Goal: Task Accomplishment & Management: Manage account settings

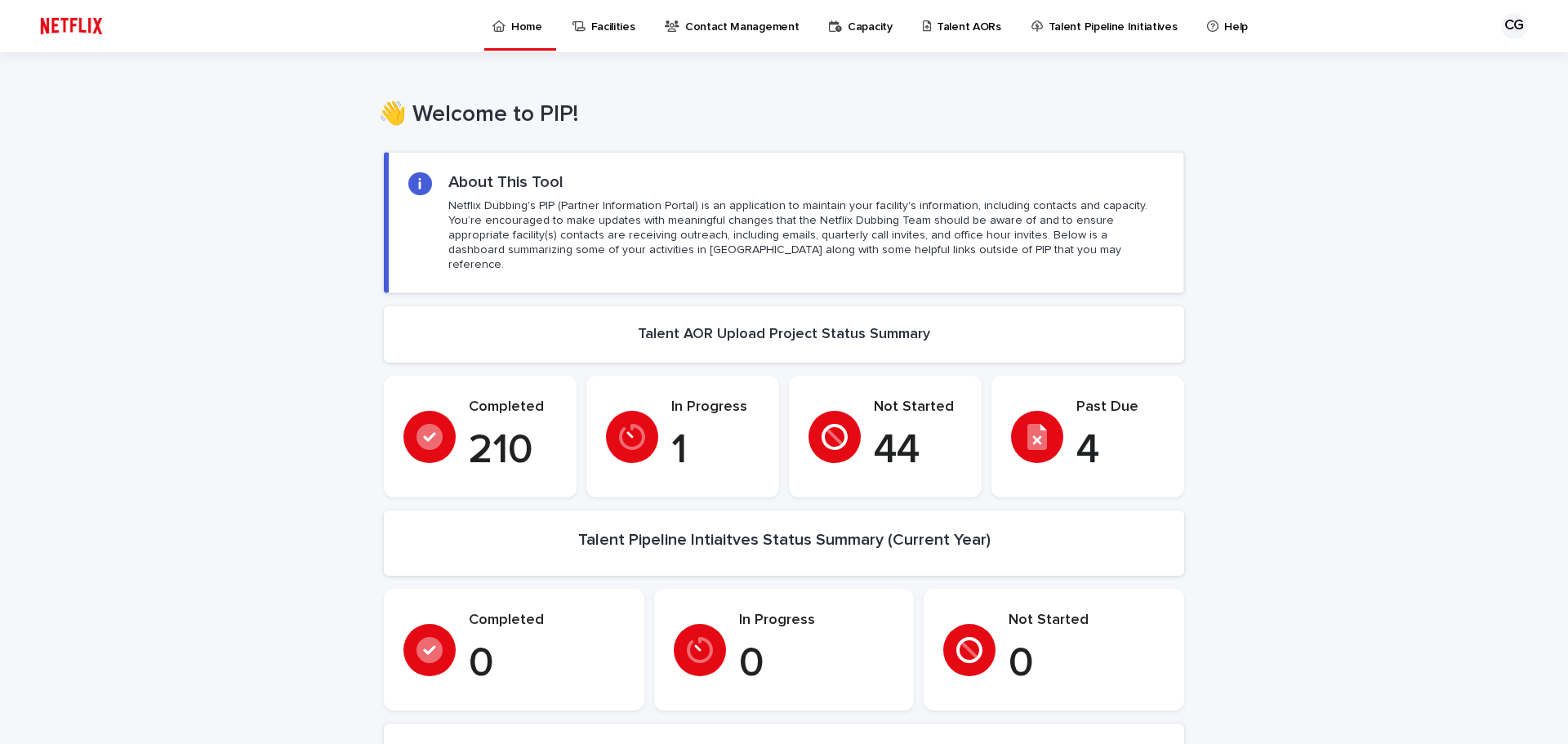
click at [937, 25] on p "Talent AORs" at bounding box center [969, 17] width 65 height 35
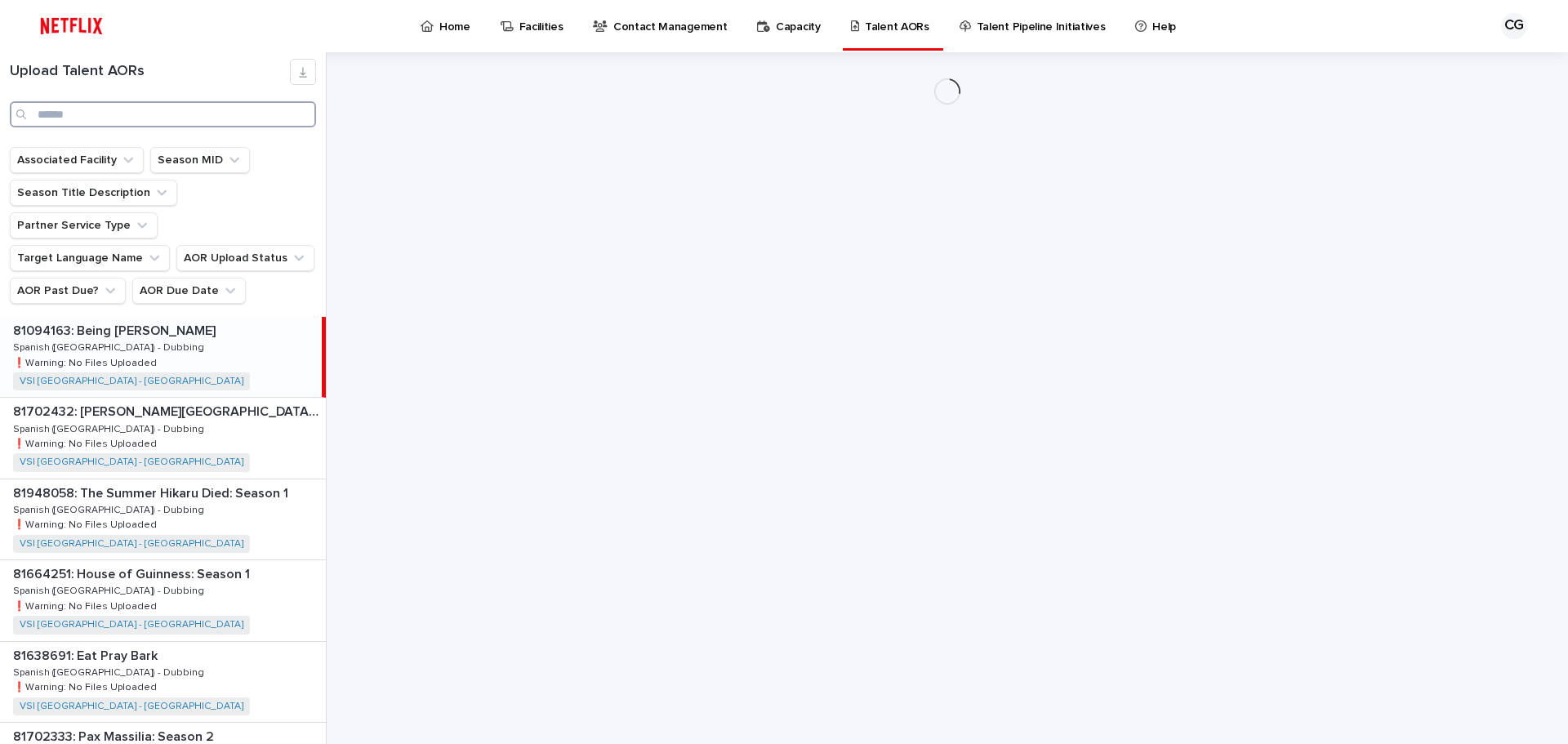
click at [90, 113] on input "Search" at bounding box center [163, 114] width 306 height 27
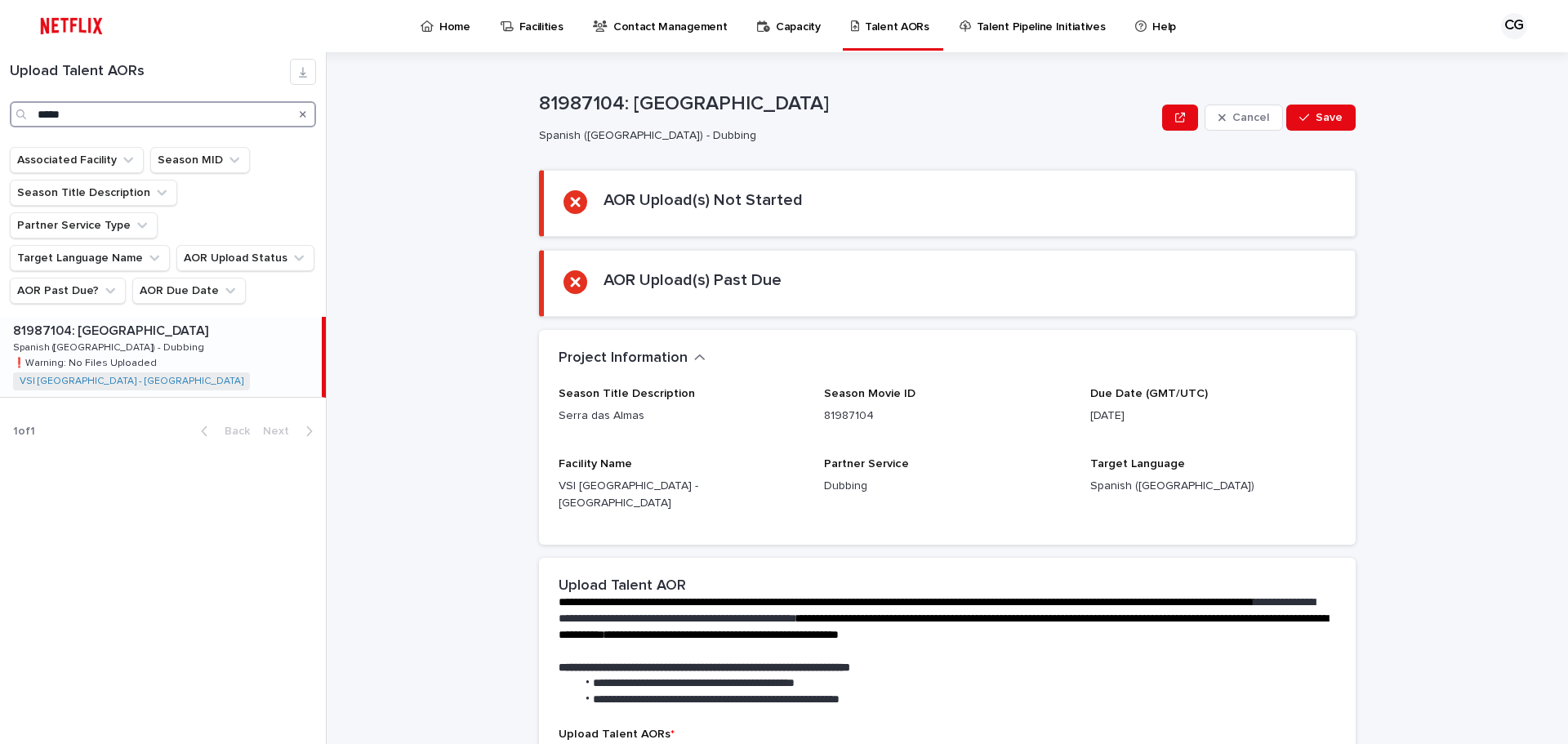
type input "*****"
click at [119, 320] on p "81987104: [GEOGRAPHIC_DATA]" at bounding box center [112, 329] width 198 height 19
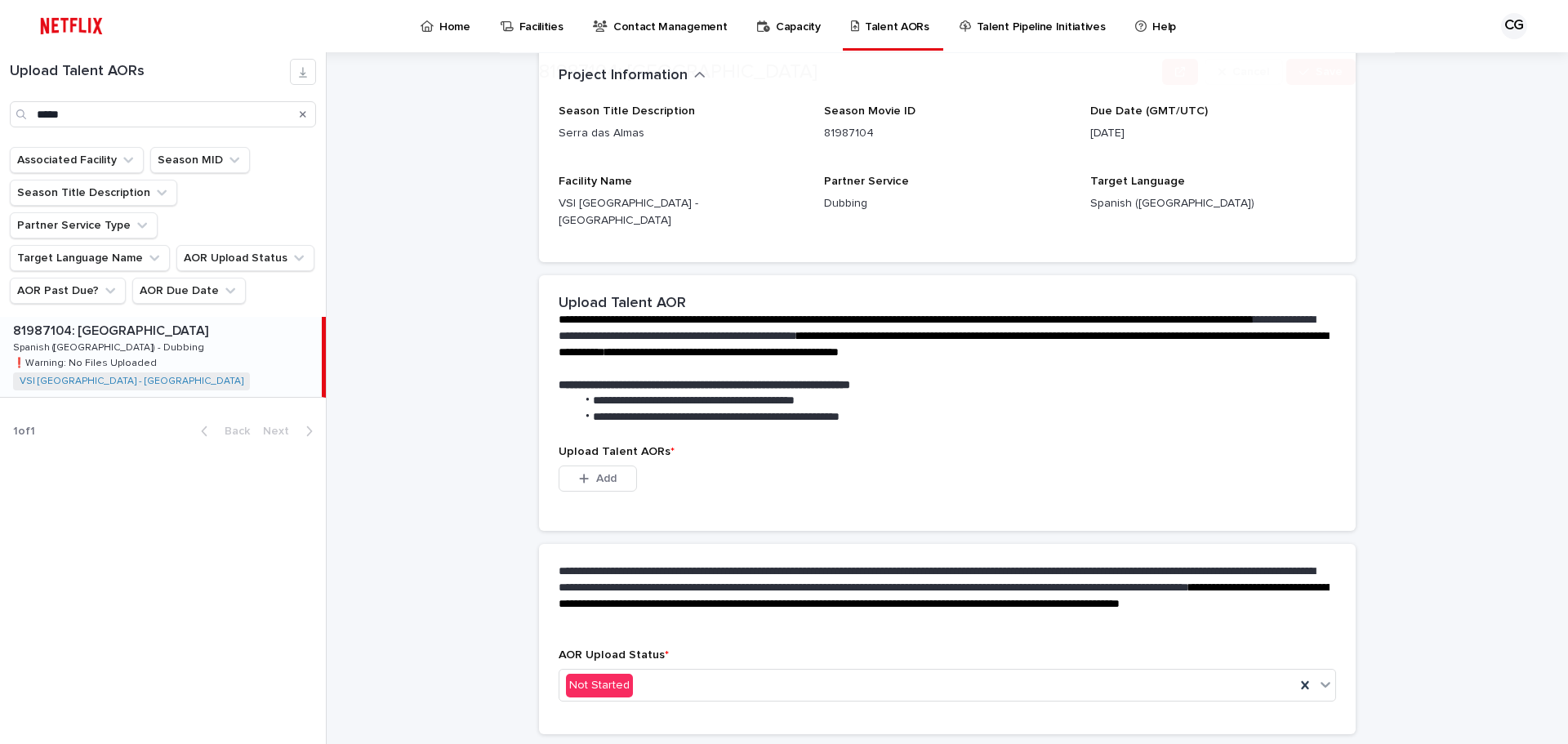
scroll to position [315, 0]
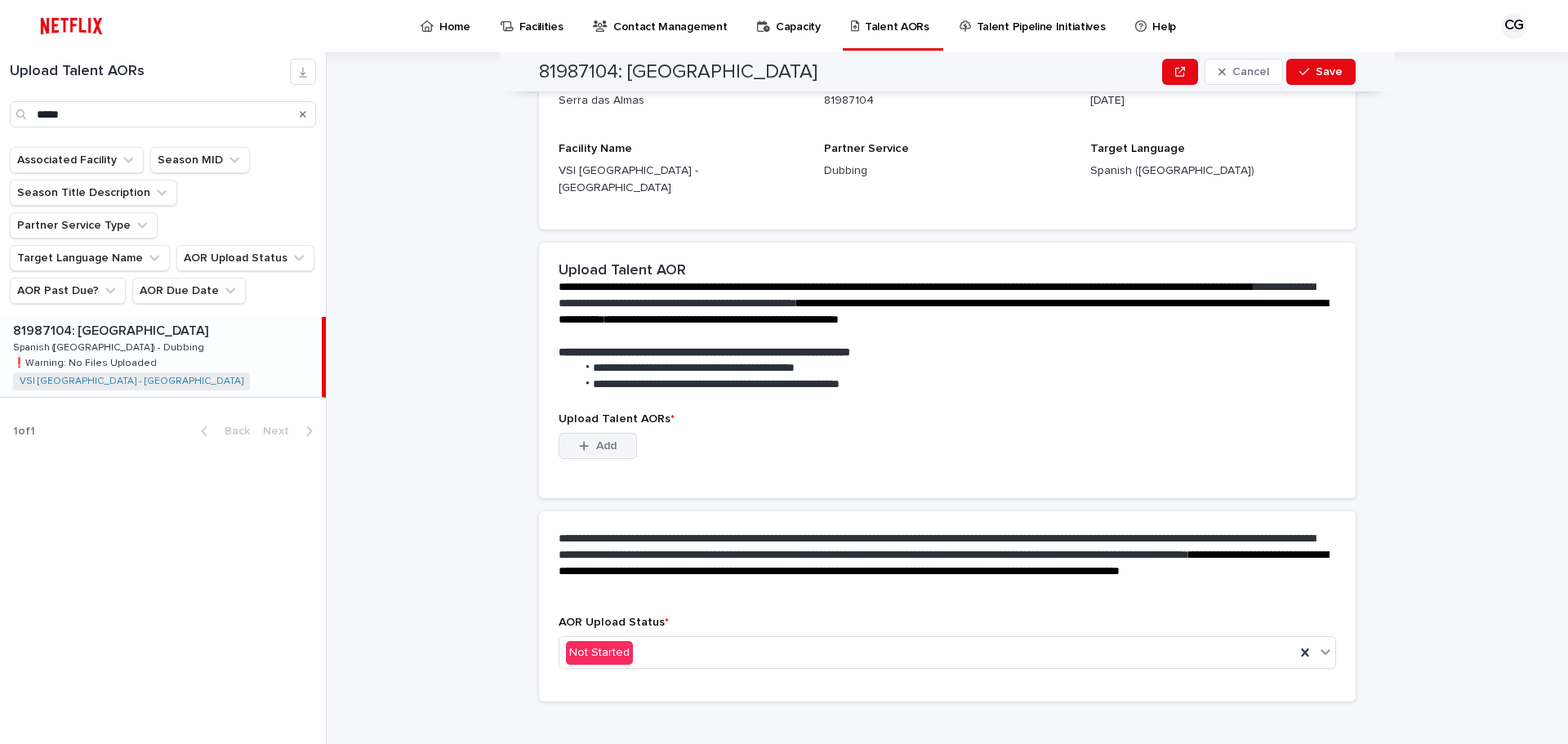
drag, startPoint x: 598, startPoint y: 426, endPoint x: 732, endPoint y: 437, distance: 134.5
click at [598, 440] on span "Add" at bounding box center [606, 445] width 20 height 12
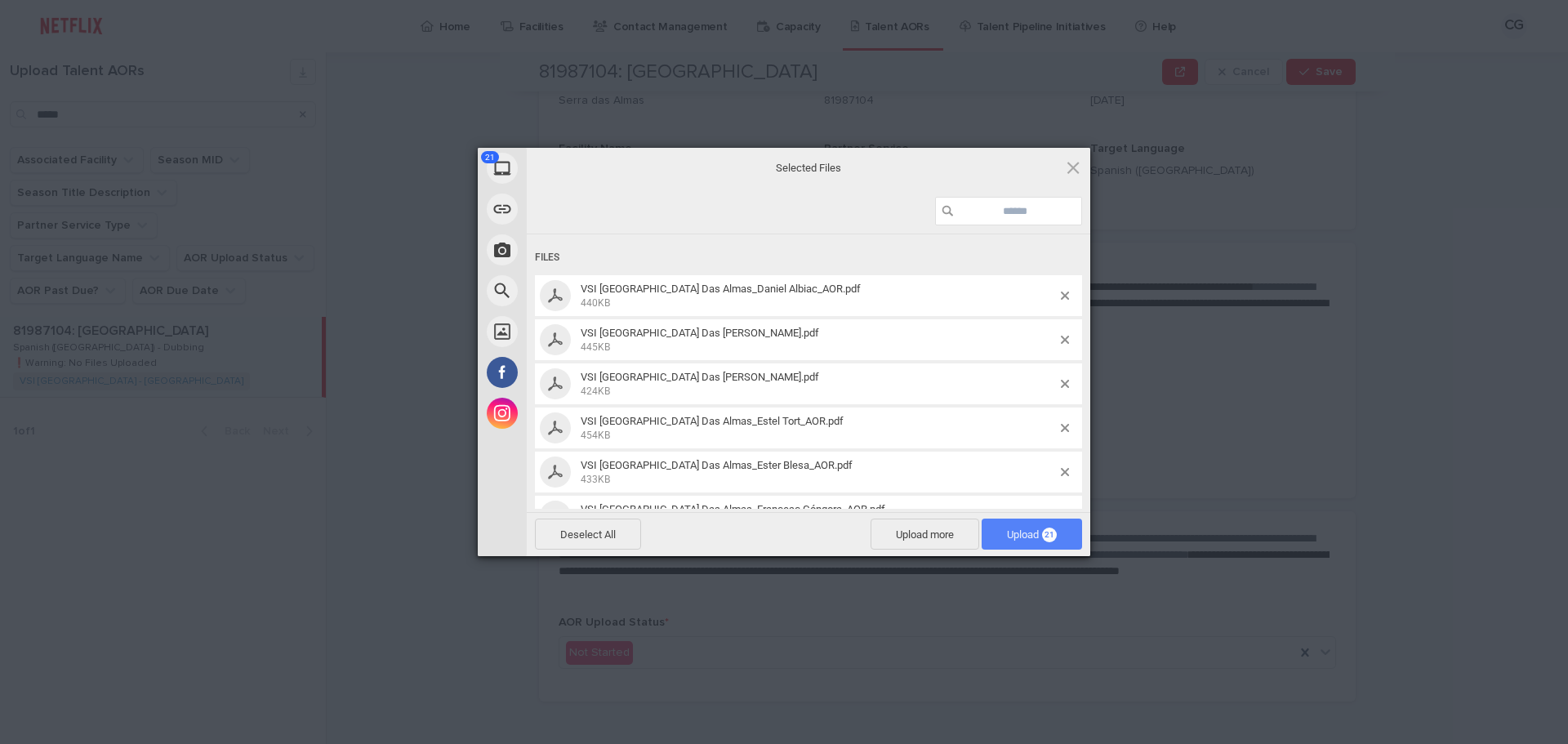
click at [1033, 533] on span "Upload 21" at bounding box center [1032, 534] width 50 height 12
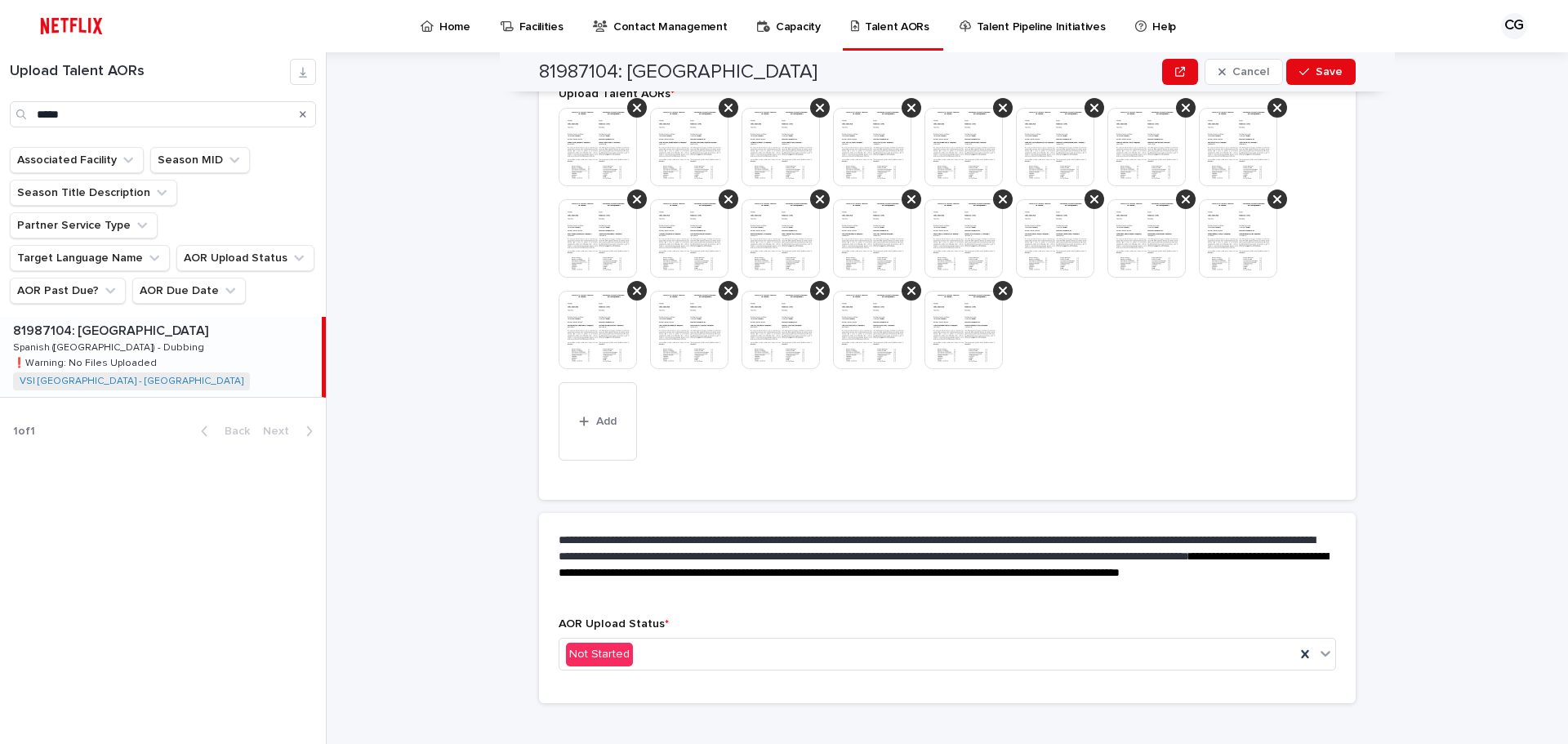
scroll to position [562, 0]
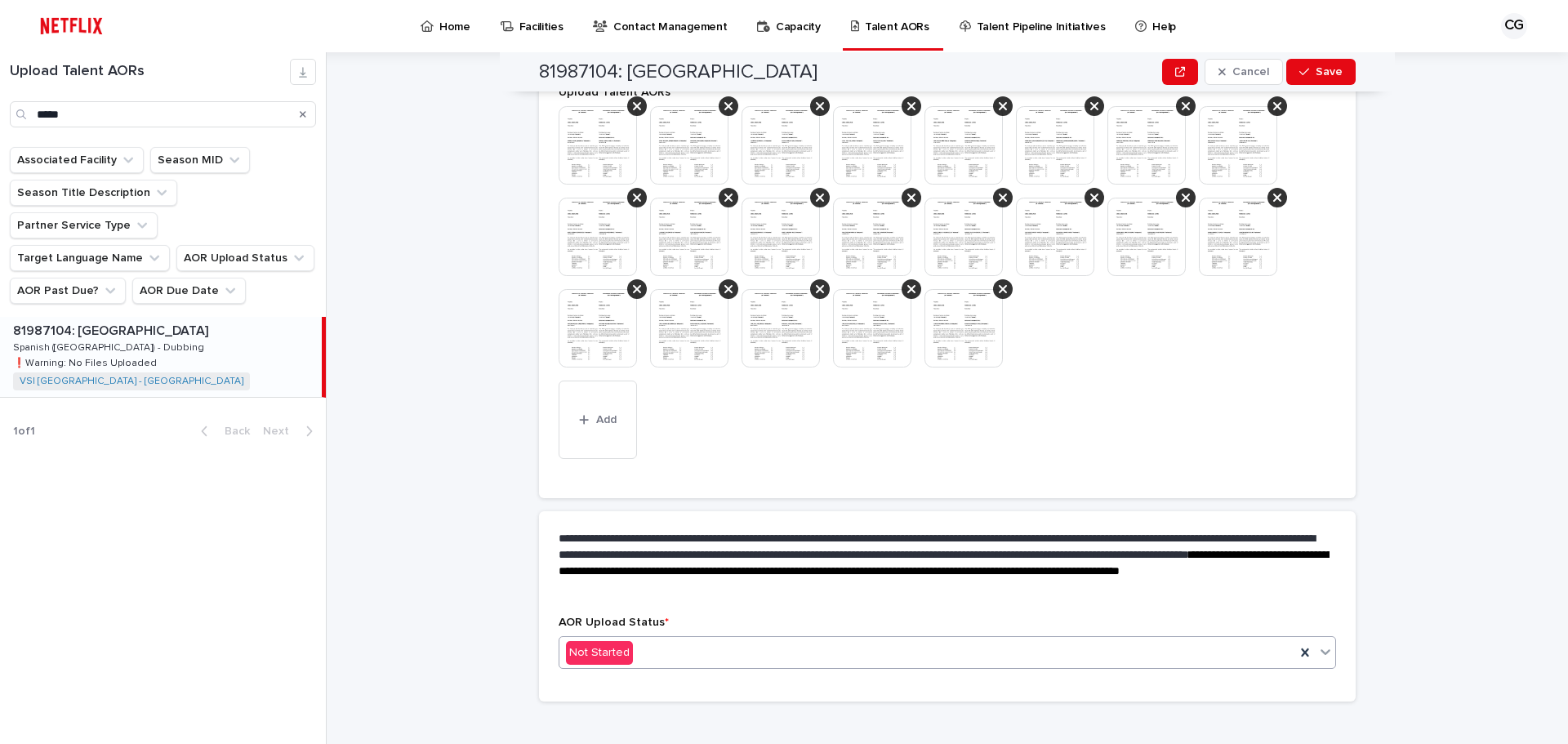
click at [767, 640] on div "Not Started" at bounding box center [927, 653] width 736 height 27
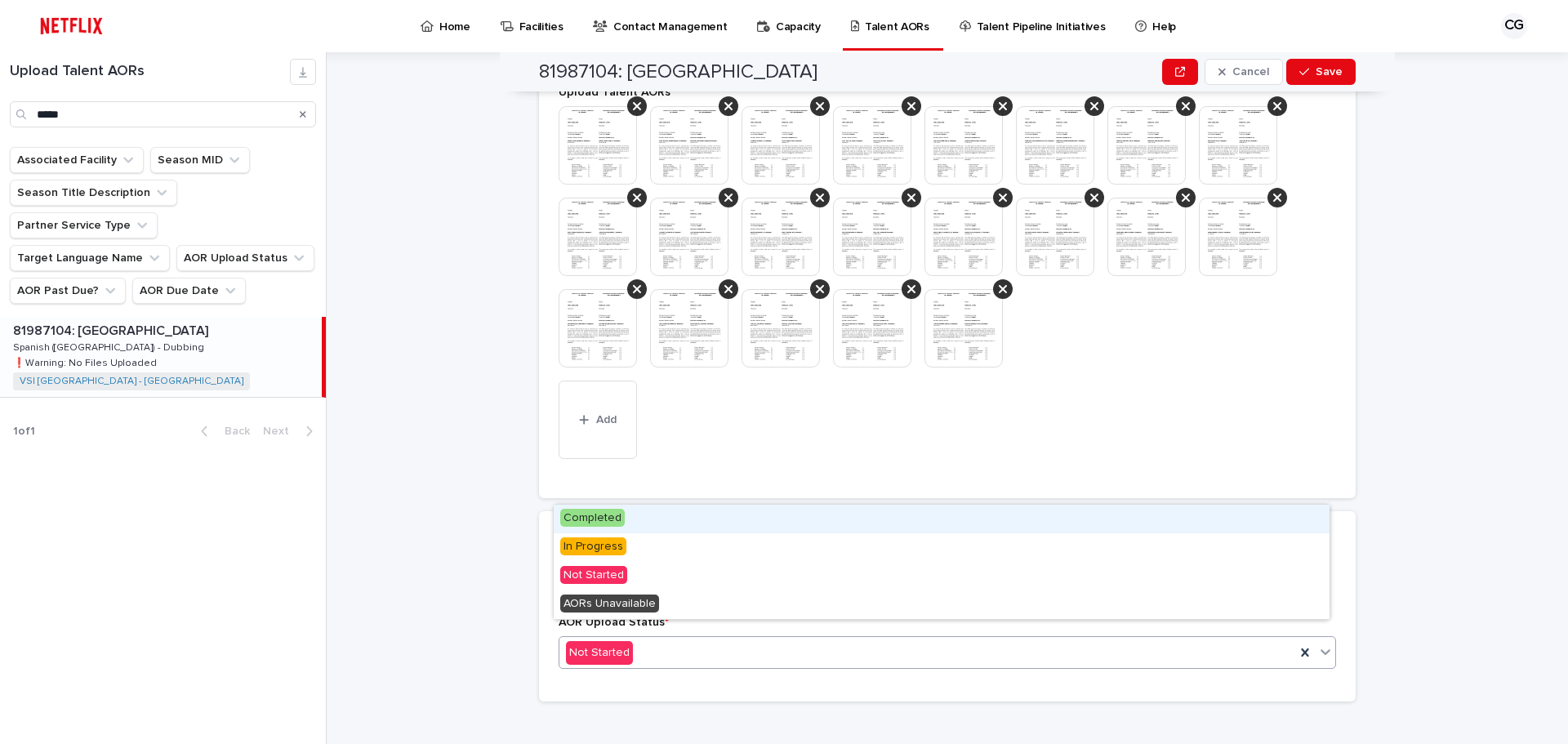
click at [707, 523] on div "Completed" at bounding box center [942, 518] width 776 height 28
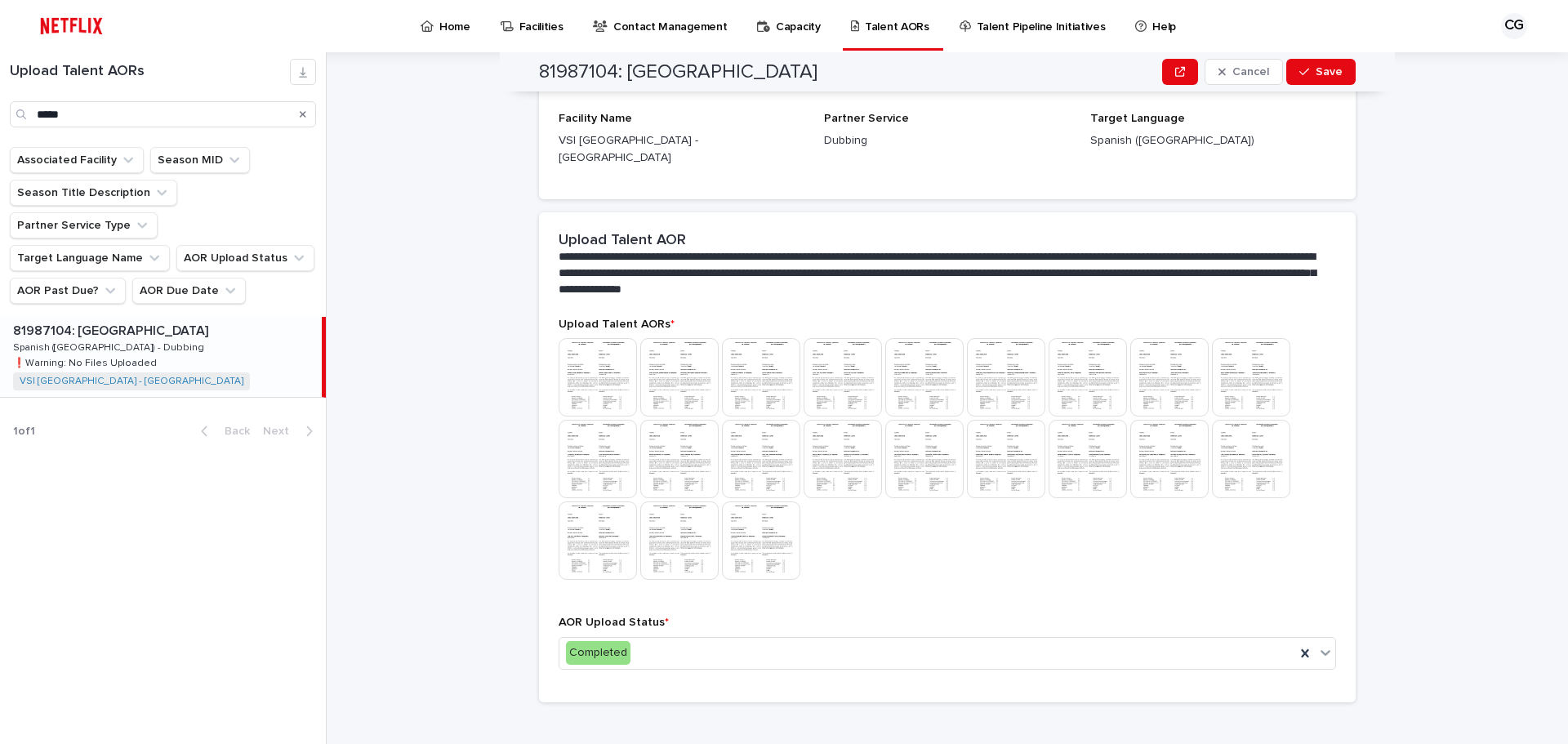
scroll to position [360, 0]
click at [1311, 79] on button "Save" at bounding box center [1321, 72] width 69 height 27
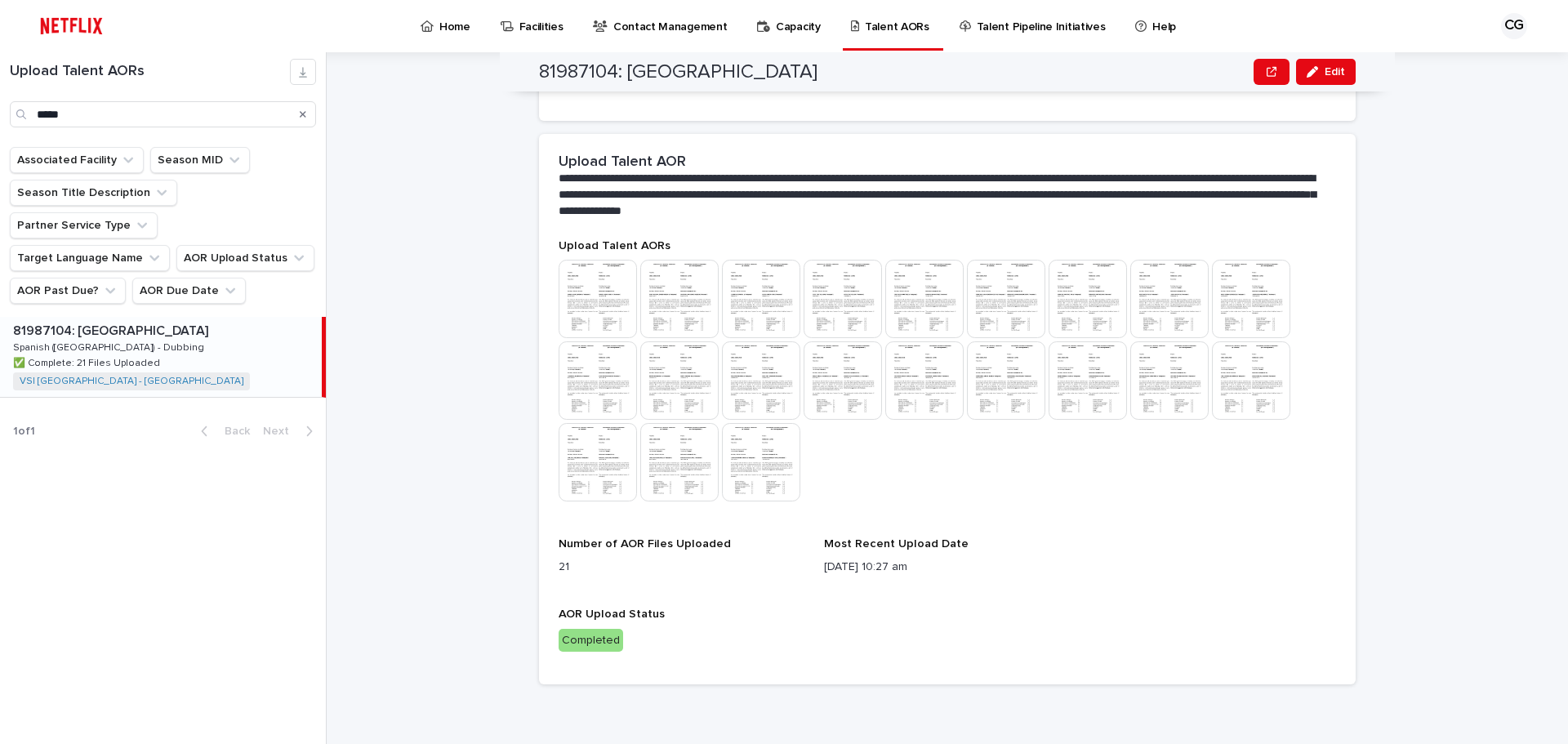
scroll to position [341, 0]
